Goal: Transaction & Acquisition: Purchase product/service

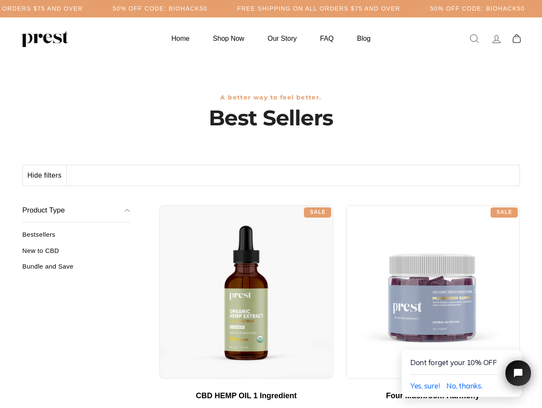
click at [271, 204] on div "**********" at bounding box center [339, 202] width 360 height 6
click at [207, 8] on h5 "50% OFF CODE: BIOHACK50" at bounding box center [160, 8] width 95 height 7
click at [45, 175] on button "Hide filters" at bounding box center [45, 175] width 44 height 20
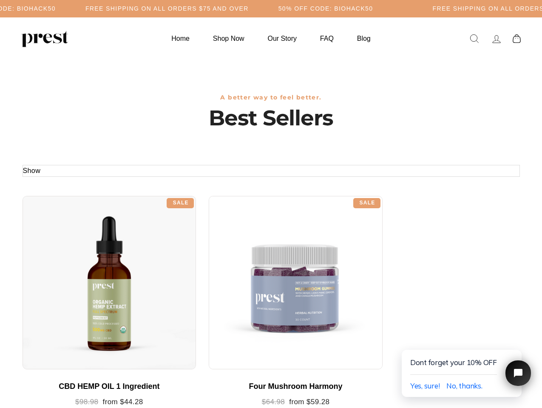
click at [76, 254] on div at bounding box center [110, 283] width 174 height 174
click at [76, 269] on div at bounding box center [110, 283] width 174 height 174
click at [424, 386] on span "Yes, sure!" at bounding box center [425, 385] width 30 height 9
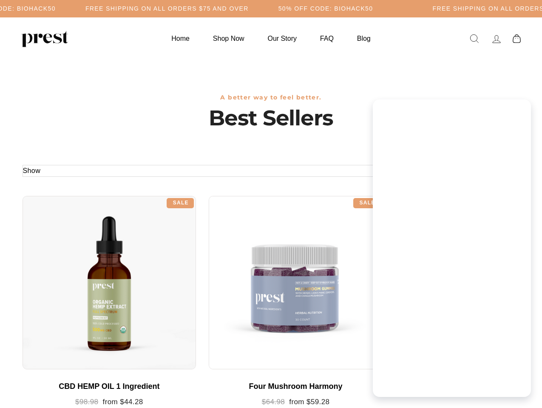
click at [464, 386] on div "Emoji" at bounding box center [452, 382] width 138 height 16
click at [515, 341] on div "Dont forget your 10% OFF Yes, sure!" at bounding box center [452, 249] width 158 height 203
